Goal: Find specific page/section: Find specific page/section

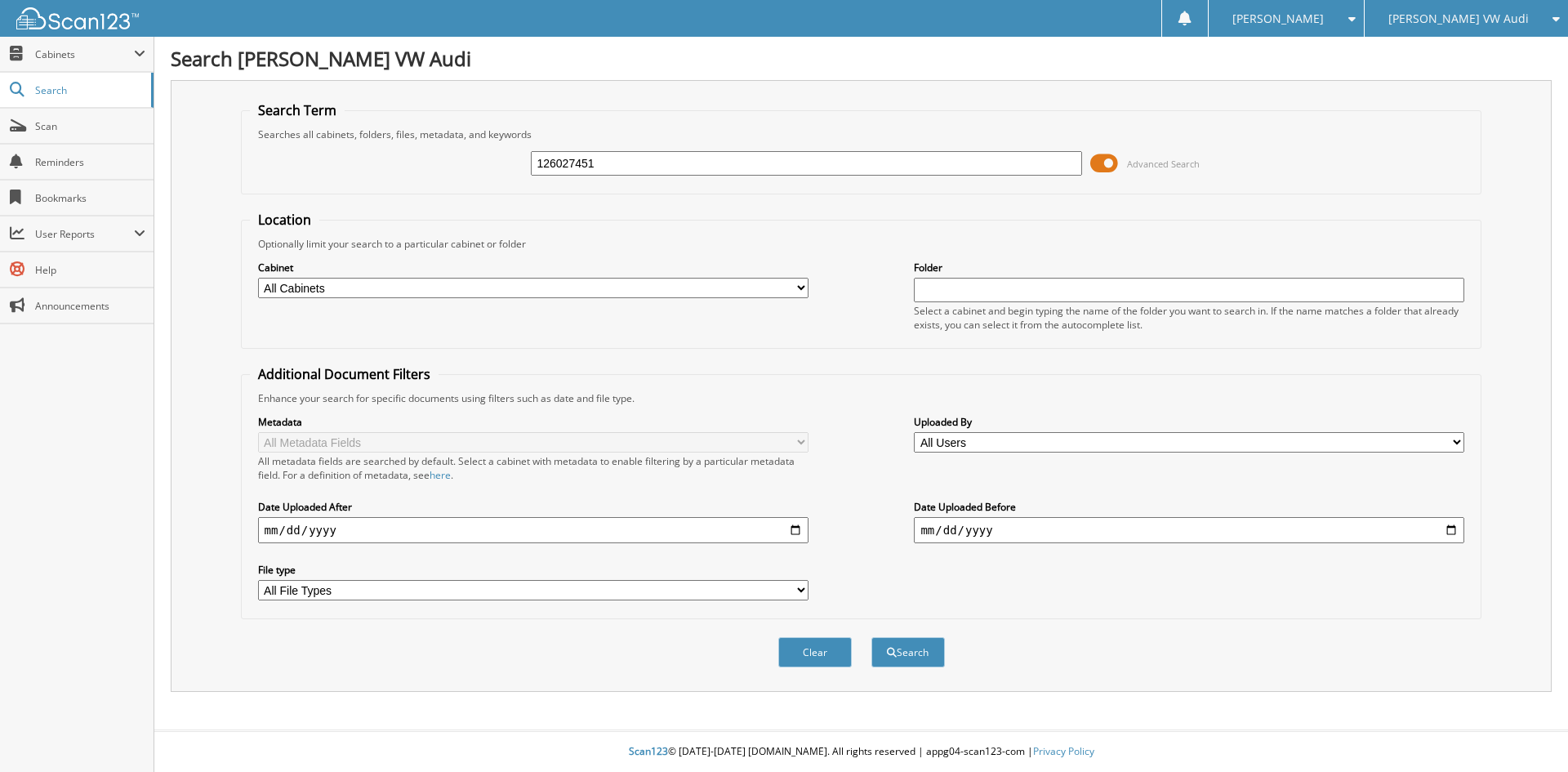
type input "126027451"
click at [871, 637] on button "Search" at bounding box center [908, 652] width 73 height 30
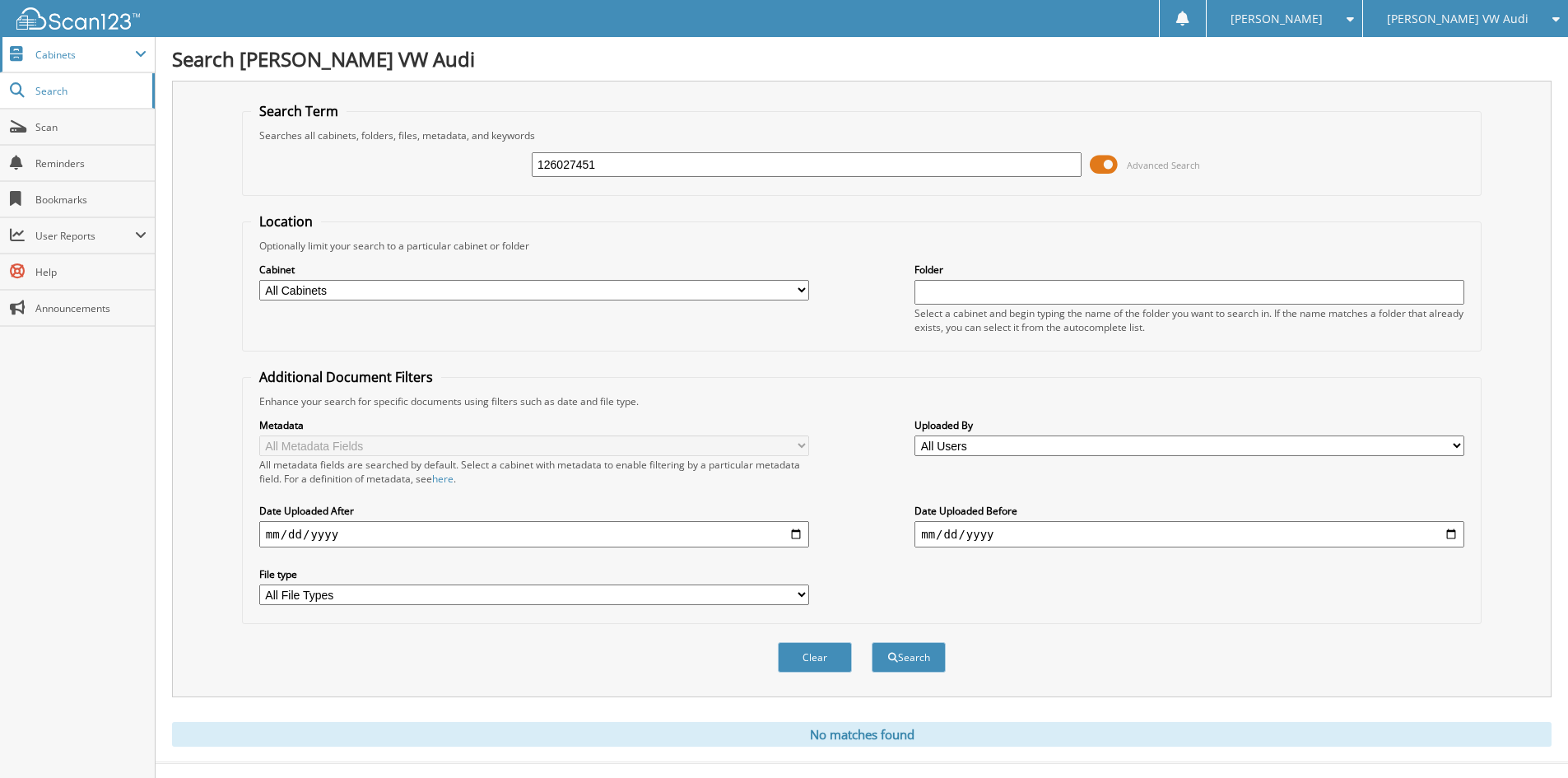
click at [63, 55] on span "Cabinets" at bounding box center [85, 55] width 99 height 14
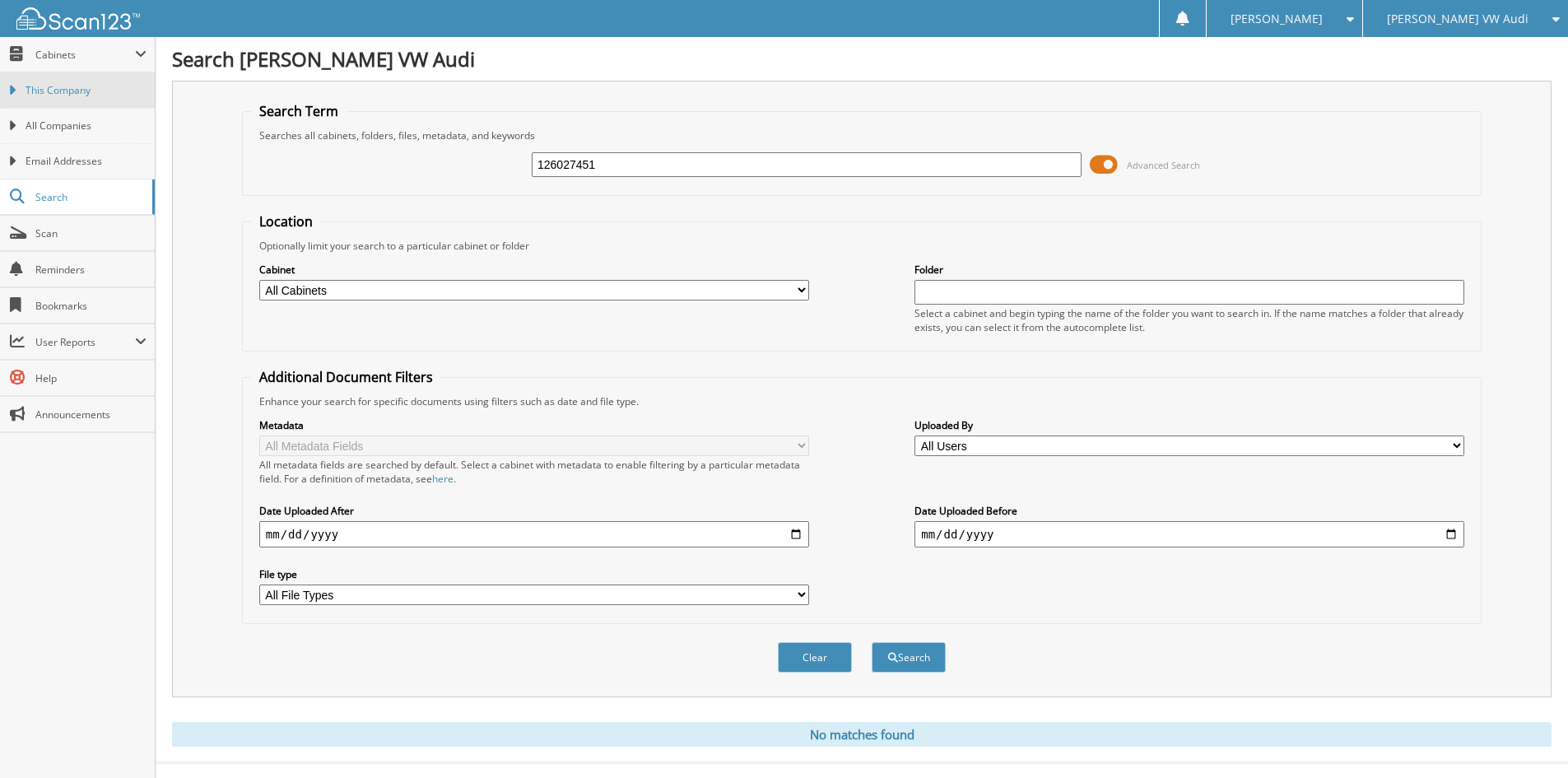
click at [72, 92] on span "This Company" at bounding box center [86, 91] width 121 height 15
